Goal: Information Seeking & Learning: Learn about a topic

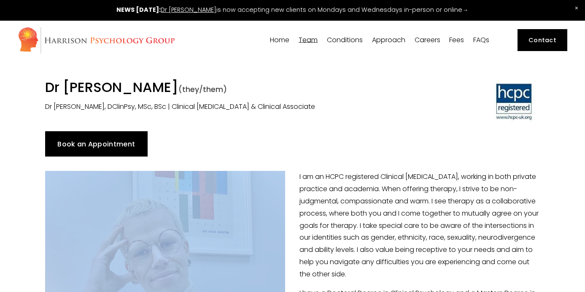
click at [0, 0] on span "Our Team" at bounding box center [0, 0] width 0 height 0
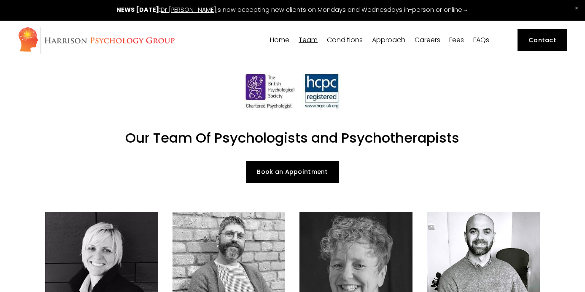
click at [0, 0] on span "[PERSON_NAME]" at bounding box center [0, 0] width 0 height 0
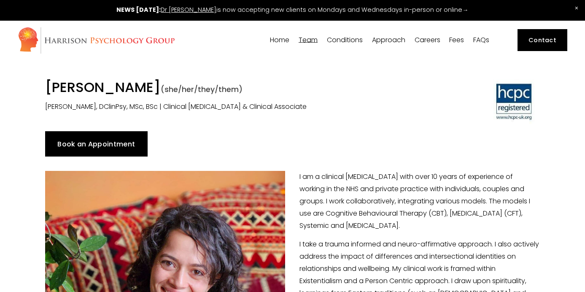
click at [313, 41] on span "Team" at bounding box center [308, 40] width 19 height 7
click at [0, 0] on span "Our Team" at bounding box center [0, 0] width 0 height 0
